Goal: Use online tool/utility: Utilize a website feature to perform a specific function

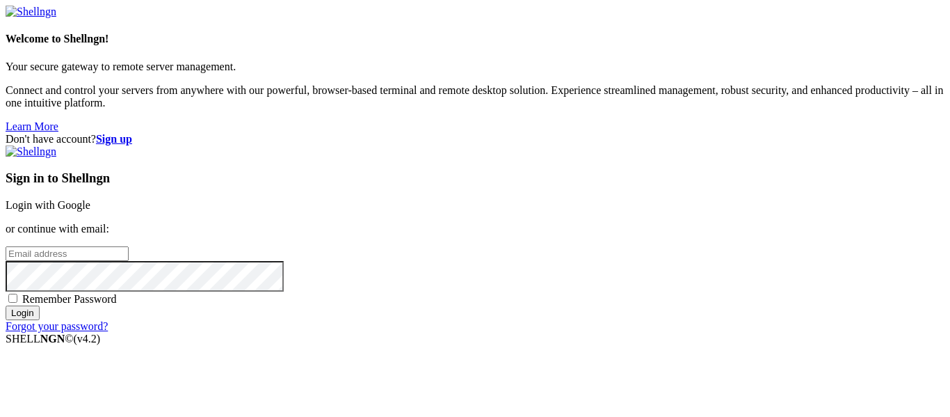
click at [90, 199] on link "Login with Google" at bounding box center [48, 205] width 85 height 12
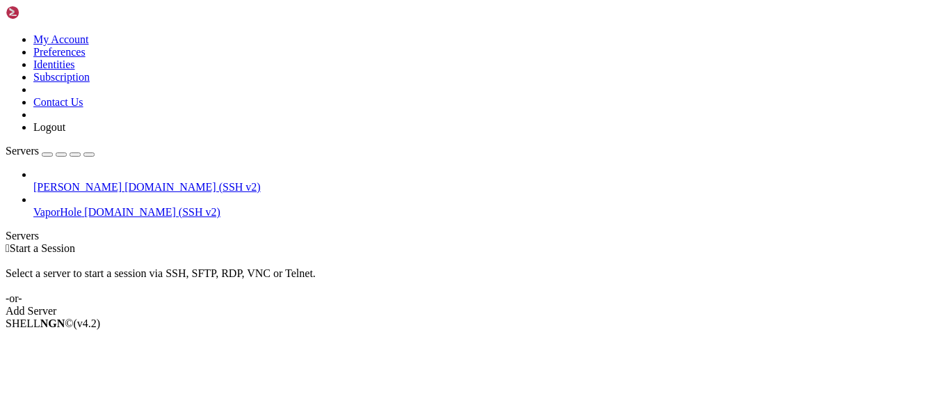
click at [38, 206] on link "VaporHole [DOMAIN_NAME] (SSH v2)" at bounding box center [488, 212] width 911 height 13
click at [2, 163] on div at bounding box center [475, 208] width 950 height 417
click at [74, 206] on span "VaporHole" at bounding box center [57, 212] width 48 height 12
click at [61, 138] on div at bounding box center [475, 208] width 950 height 417
click at [52, 341] on li "Connect" at bounding box center [96, 347] width 127 height 13
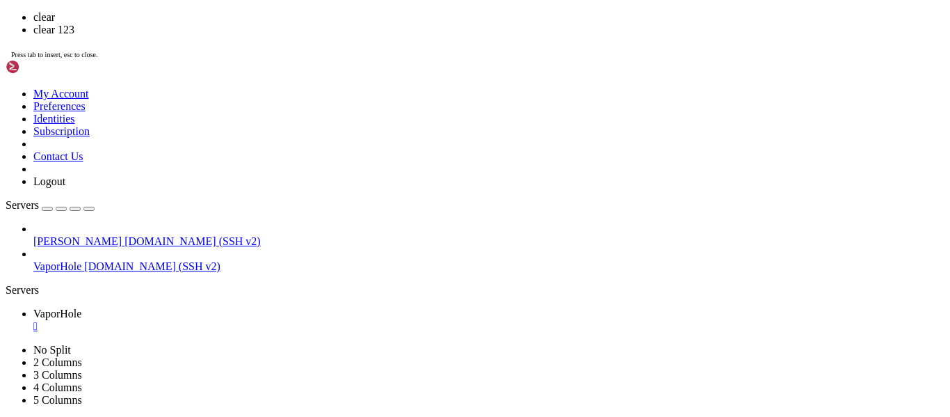
scroll to position [0, 0]
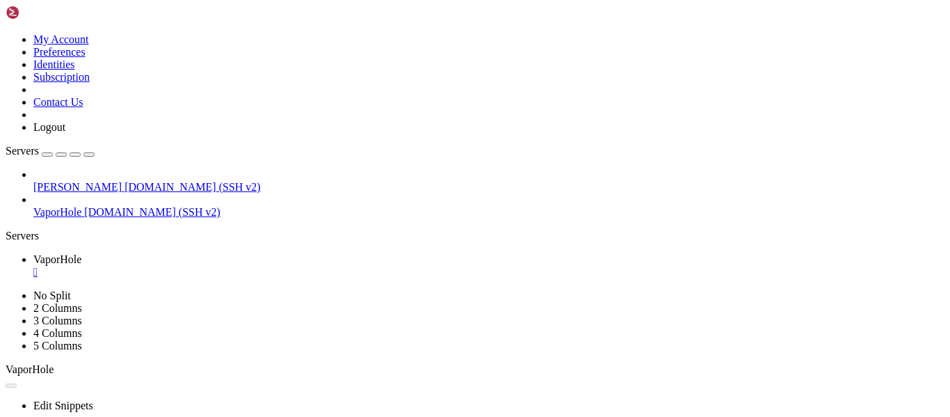
click at [119, 181] on link "[PERSON_NAME] [DOMAIN_NAME] (SSH v2)" at bounding box center [488, 187] width 911 height 13
drag, startPoint x: 119, startPoint y: 64, endPoint x: 303, endPoint y: 73, distance: 184.5
click at [303, 73] on div "My Account Preferences Identities Subscription Contact Us Logout Servers Ali [D…" at bounding box center [475, 279] width 939 height 547
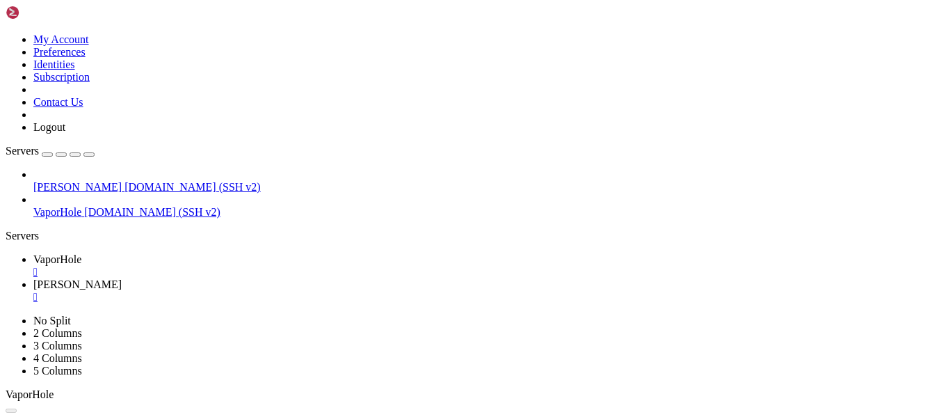
click at [256, 266] on div "" at bounding box center [488, 272] width 911 height 13
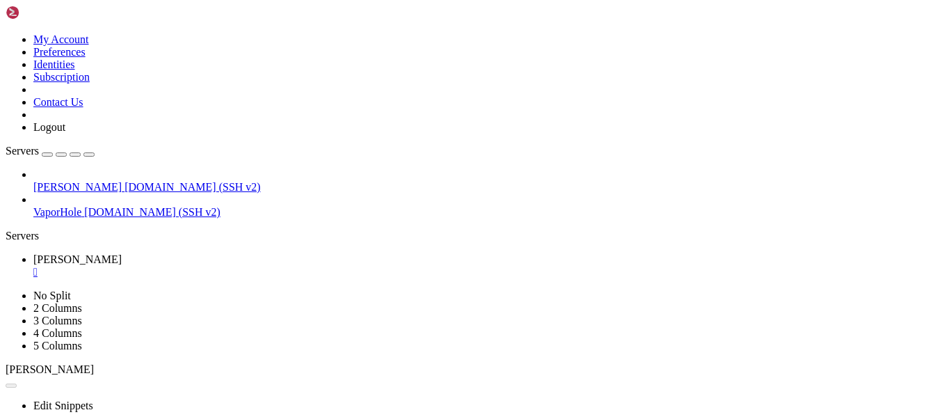
drag, startPoint x: 205, startPoint y: 606, endPoint x: 241, endPoint y: 679, distance: 80.5
drag, startPoint x: 382, startPoint y: 798, endPoint x: 277, endPoint y: 647, distance: 184.2
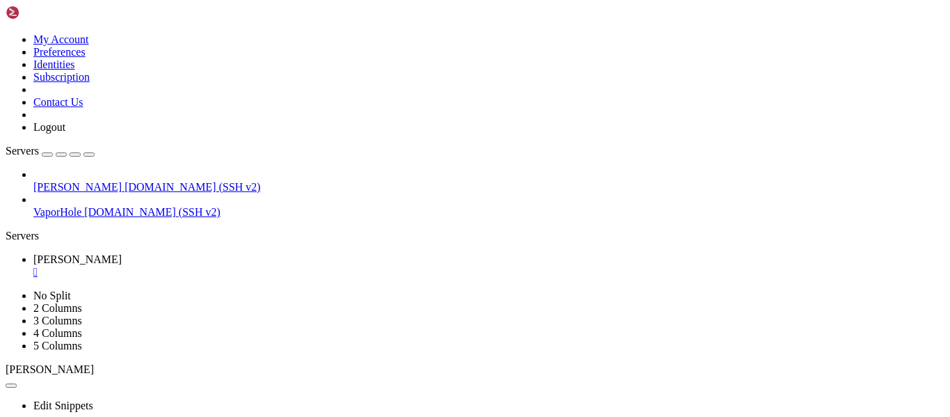
drag, startPoint x: 232, startPoint y: 629, endPoint x: 382, endPoint y: 802, distance: 229.2
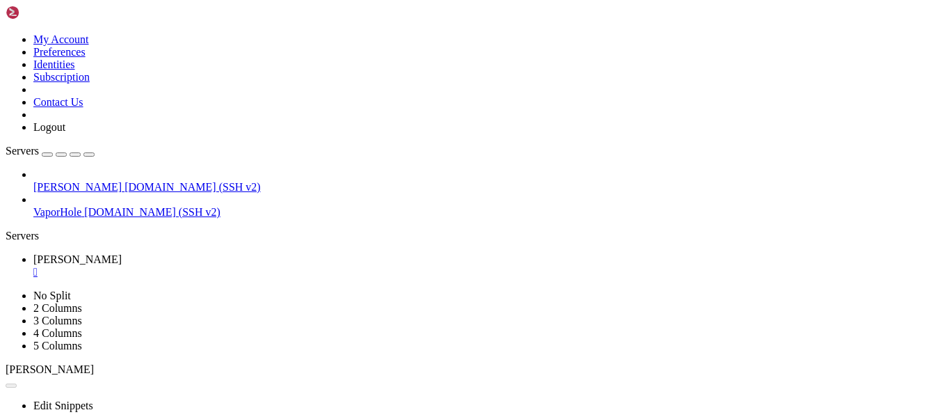
drag, startPoint x: 207, startPoint y: 713, endPoint x: 252, endPoint y: 798, distance: 96.7
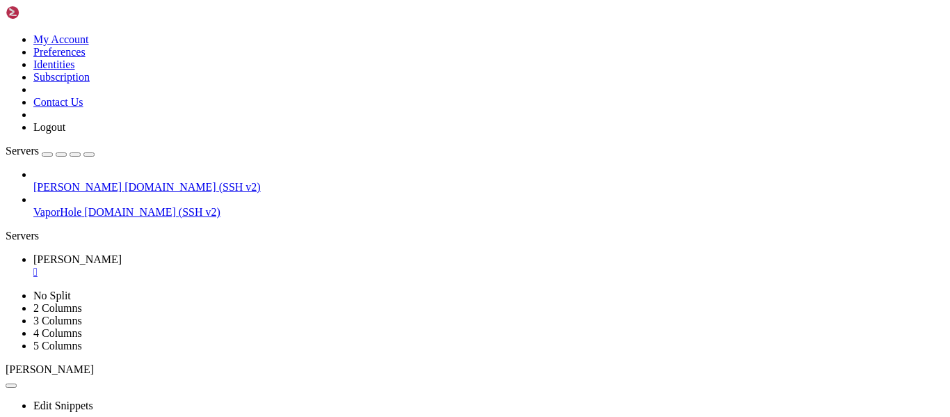
scroll to position [1599, 0]
